Goal: Transaction & Acquisition: Obtain resource

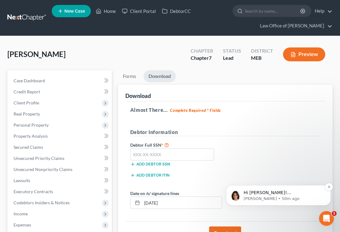
click at [313, 197] on p "Emma • 50m ago" at bounding box center [283, 199] width 79 height 6
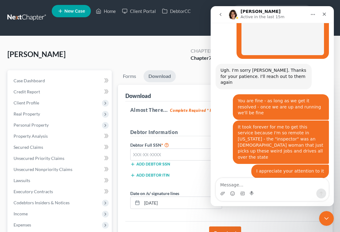
scroll to position [625, 0]
click at [23, 19] on link at bounding box center [26, 17] width 39 height 11
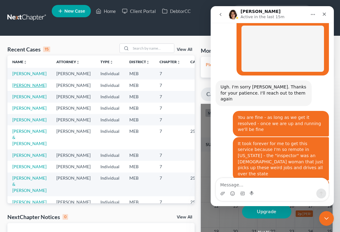
scroll to position [611, 0]
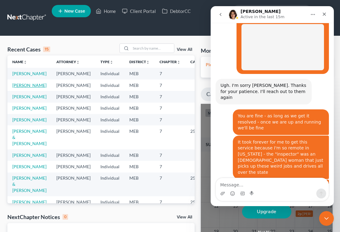
click at [19, 88] on link "Tompson, Hunter" at bounding box center [29, 85] width 34 height 5
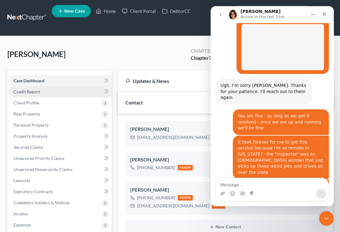
click at [87, 91] on link "Credit Report" at bounding box center [60, 91] width 103 height 11
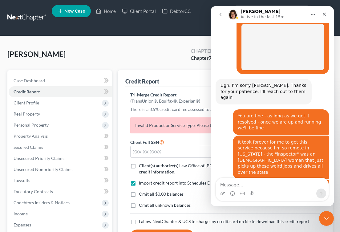
click at [161, 128] on p "Invalid Product or Service Type. Please try again." at bounding box center [225, 125] width 190 height 16
click at [219, 13] on icon "go back" at bounding box center [220, 14] width 5 height 5
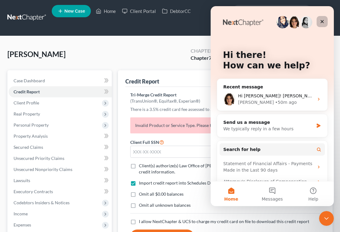
click at [321, 21] on icon "Close" at bounding box center [322, 21] width 5 height 5
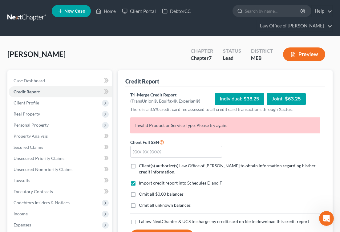
click at [238, 99] on div "Individual: $38.25" at bounding box center [239, 99] width 49 height 12
click at [328, 7] on link "Help" at bounding box center [322, 11] width 21 height 11
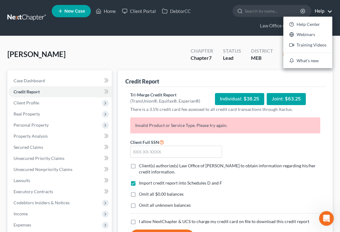
click at [319, 10] on link "Help" at bounding box center [322, 11] width 21 height 11
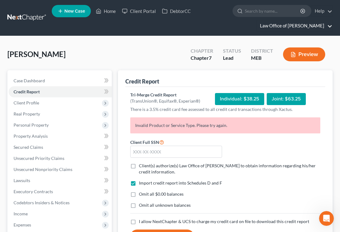
click at [327, 25] on link "Law Office of Laura Hopkins" at bounding box center [294, 25] width 75 height 11
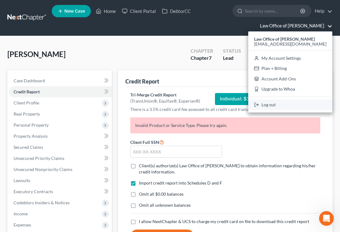
click at [274, 106] on link "Log out" at bounding box center [290, 104] width 84 height 10
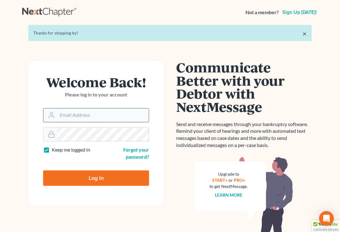
click at [84, 115] on input "Email Address" at bounding box center [102, 115] width 91 height 14
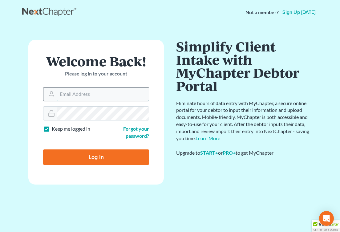
type input "[EMAIL_ADDRESS][DOMAIN_NAME]"
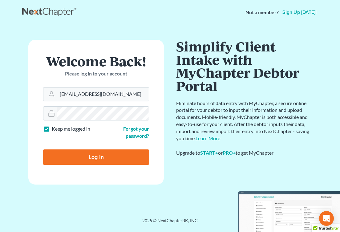
click at [99, 155] on input "Log In" at bounding box center [96, 156] width 106 height 15
type input "Thinking..."
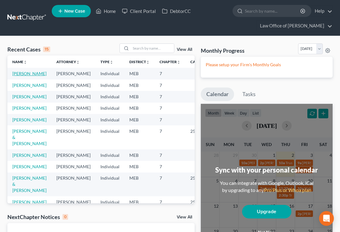
click at [16, 76] on link "Tompson, Hunter" at bounding box center [29, 73] width 34 height 5
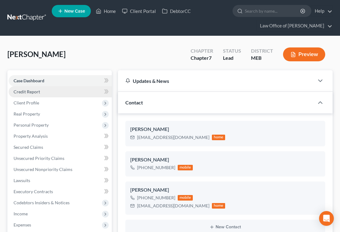
click at [22, 92] on span "Credit Report" at bounding box center [27, 91] width 26 height 5
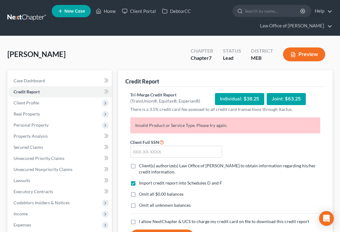
click at [238, 101] on div "Individual: $38.25" at bounding box center [239, 99] width 49 height 12
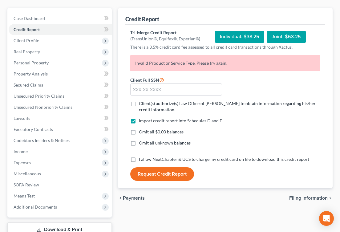
scroll to position [60, 0]
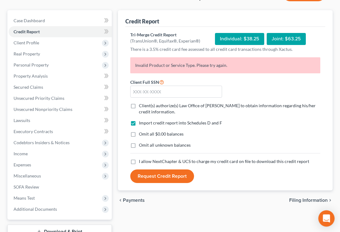
click at [327, 220] on icon "Open Intercom Messenger" at bounding box center [326, 218] width 7 height 8
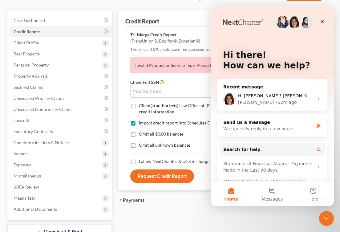
scroll to position [0, 0]
click at [296, 91] on div "Hi Laura! Xactus made some additional changes again this morning. Could you pul…" at bounding box center [272, 99] width 110 height 23
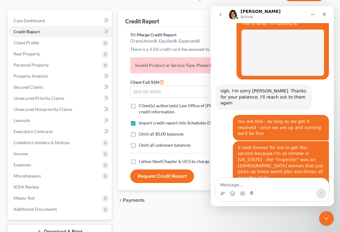
scroll to position [611, 0]
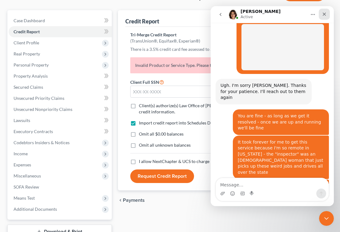
click at [324, 12] on icon "Close" at bounding box center [324, 14] width 5 height 5
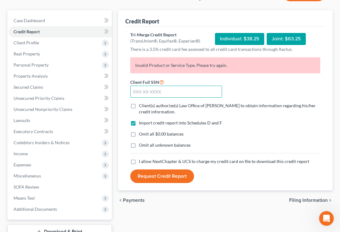
click at [135, 93] on input "text" at bounding box center [176, 92] width 92 height 12
type input "004-98-0923"
click at [139, 163] on label "I allow NextChapter & UCS to charge my credit card on file to download this cre…" at bounding box center [224, 161] width 170 height 6
click at [141, 162] on input "I allow NextChapter & UCS to charge my credit card on file to download this cre…" at bounding box center [143, 160] width 4 height 4
checkbox input "true"
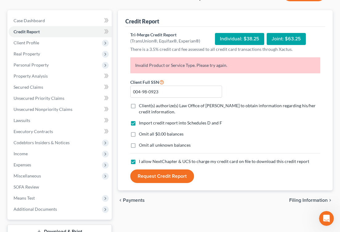
click at [139, 105] on label "Client(s) authorize(s) Law Office of Laura Hopkins to obtain information regard…" at bounding box center [229, 109] width 181 height 12
click at [141, 105] on input "Client(s) authorize(s) Law Office of Laura Hopkins to obtain information regard…" at bounding box center [143, 105] width 4 height 4
checkbox input "true"
click at [139, 134] on label "Omit all $0.00 balances" at bounding box center [161, 134] width 45 height 6
click at [141, 134] on input "Omit all $0.00 balances" at bounding box center [143, 133] width 4 height 4
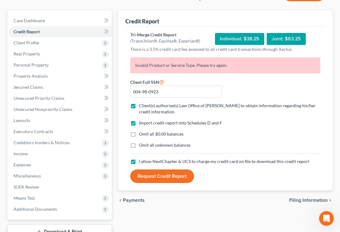
checkbox input "true"
click at [167, 175] on button "Request Credit Report" at bounding box center [162, 176] width 64 height 14
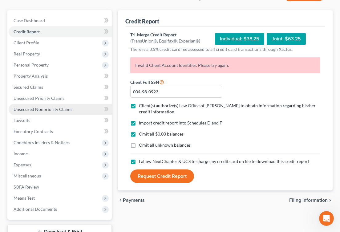
click at [43, 106] on link "Unsecured Nonpriority Claims" at bounding box center [60, 109] width 103 height 11
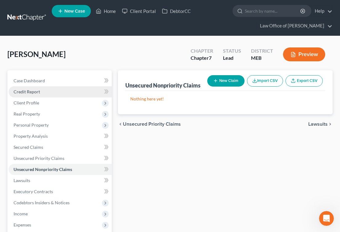
click at [35, 91] on span "Credit Report" at bounding box center [27, 91] width 26 height 5
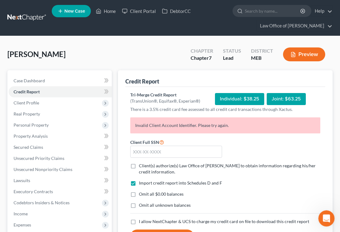
click at [331, 212] on div "Open Intercom Messenger" at bounding box center [325, 217] width 15 height 15
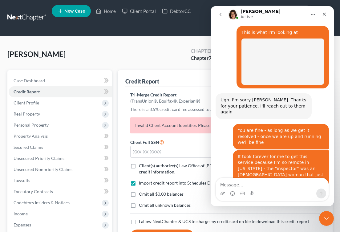
scroll to position [611, 0]
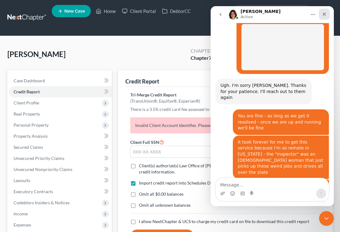
click at [323, 12] on icon "Close" at bounding box center [324, 14] width 5 height 5
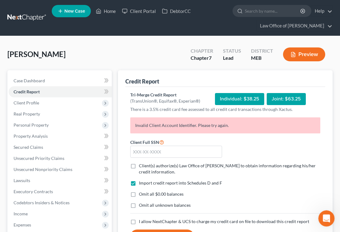
click at [331, 223] on div "Open Intercom Messenger" at bounding box center [325, 217] width 15 height 15
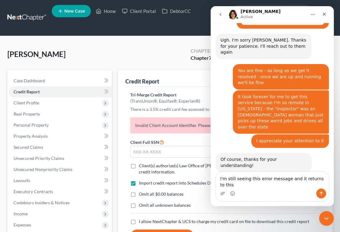
scroll to position [662, 0]
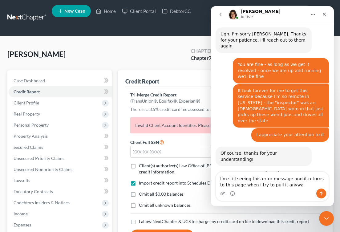
type textarea "I'm still seeing this error message and it returns to this page when i try to p…"
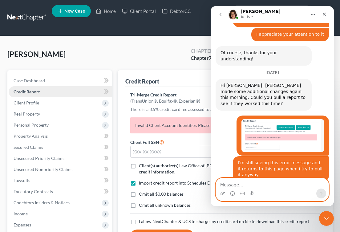
scroll to position [765, 0]
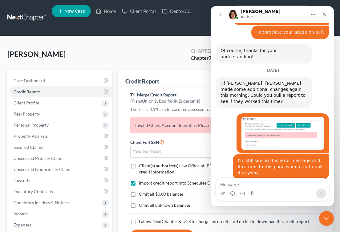
click at [256, 188] on div "This is a new error message on our end. Some progress perhaps! This one indicat…" at bounding box center [264, 218] width 86 height 60
click at [249, 188] on div "This is a new error message on our end. Some progress perhaps! This one indicat…" at bounding box center [264, 218] width 86 height 60
click at [222, 194] on icon "Upload attachment" at bounding box center [222, 193] width 5 height 5
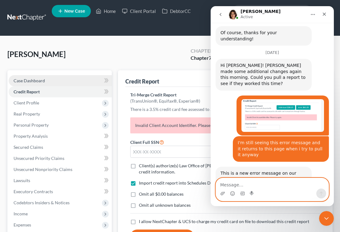
scroll to position [784, 0]
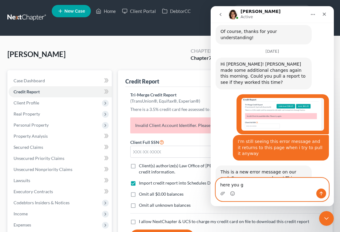
type textarea "here you go"
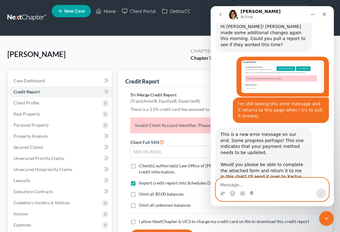
scroll to position [822, 0]
